Goal: Navigation & Orientation: Find specific page/section

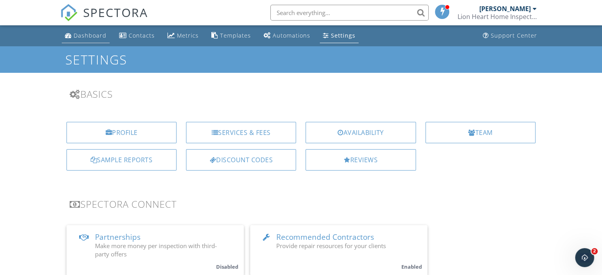
click at [88, 36] on div "Dashboard" at bounding box center [90, 36] width 33 height 8
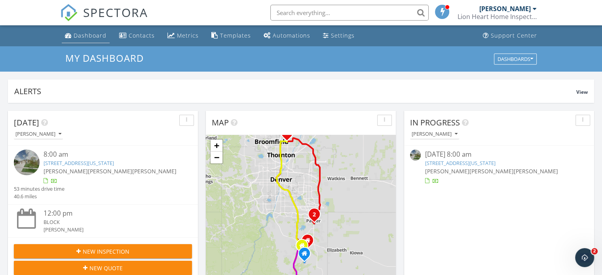
click at [74, 39] on link "Dashboard" at bounding box center [86, 35] width 48 height 15
